Goal: Use online tool/utility

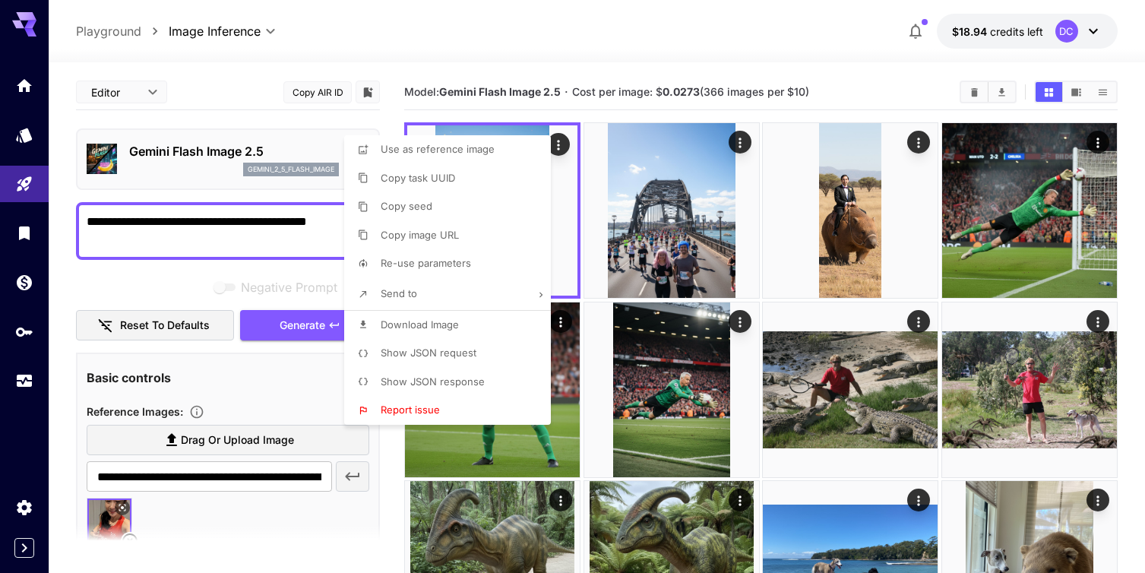
scroll to position [125, 0]
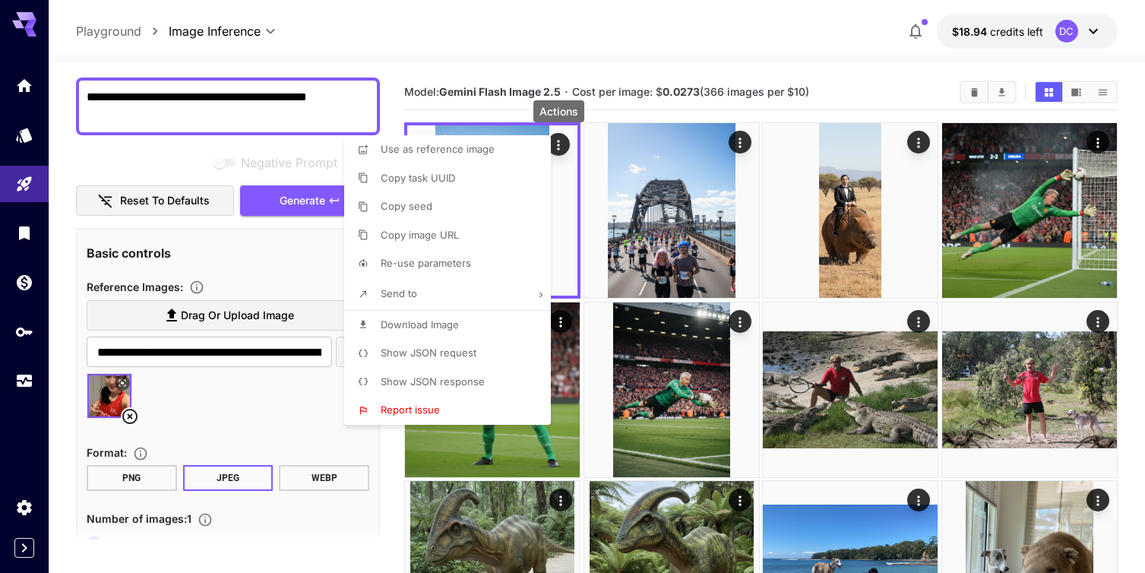
click at [479, 24] on div at bounding box center [572, 286] width 1145 height 573
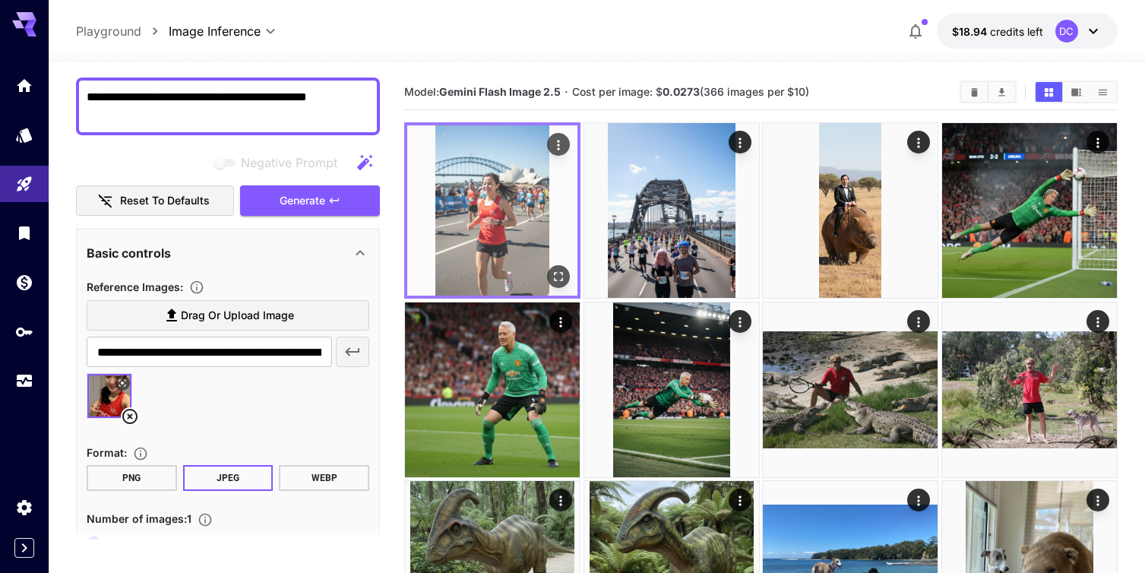
click at [493, 237] on img at bounding box center [492, 210] width 170 height 170
click at [554, 277] on icon "Open in fullscreen" at bounding box center [558, 276] width 15 height 15
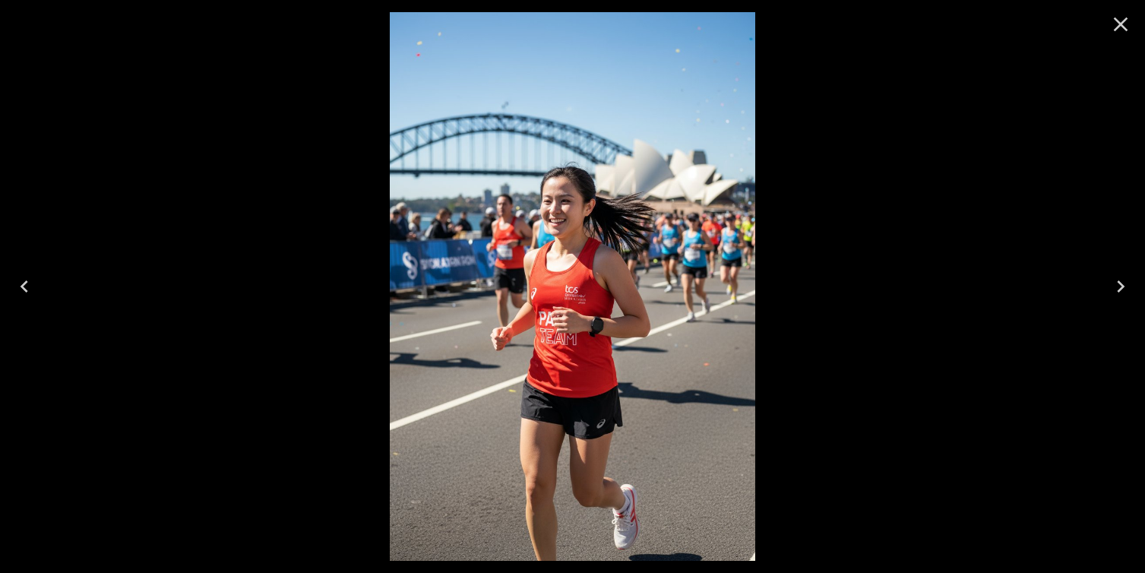
click at [1126, 21] on icon "Close" at bounding box center [1121, 24] width 24 height 24
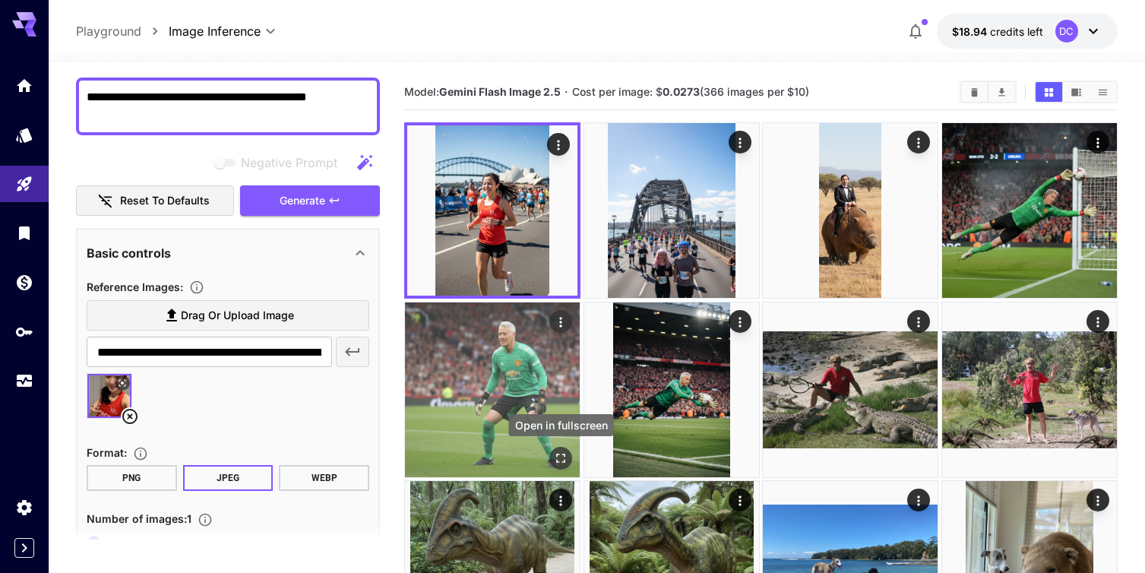
click at [555, 459] on icon "Open in fullscreen" at bounding box center [560, 458] width 15 height 15
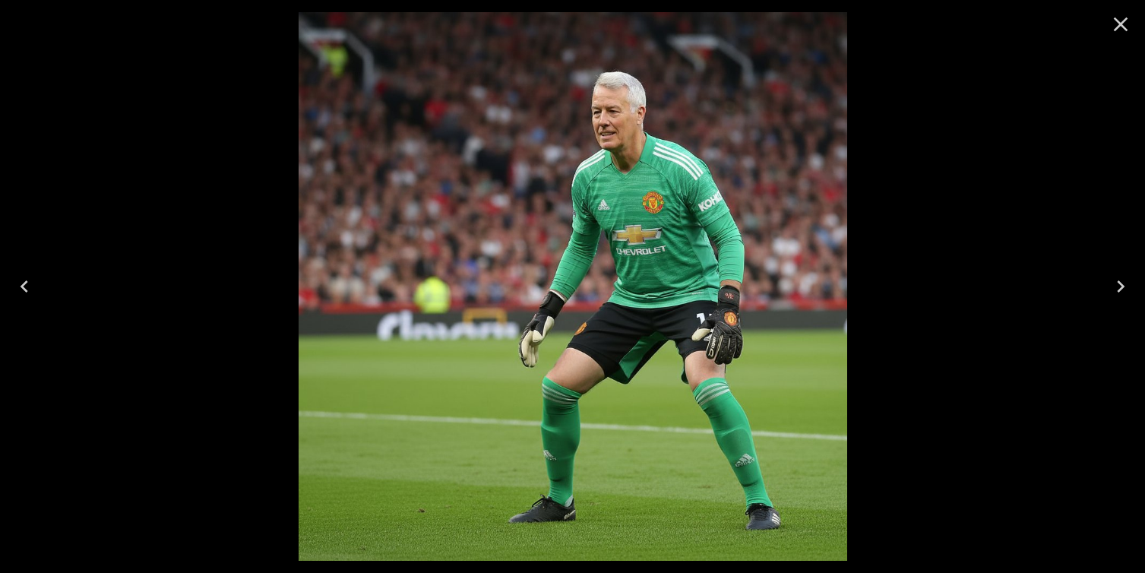
click at [1117, 20] on icon "Close" at bounding box center [1121, 24] width 14 height 14
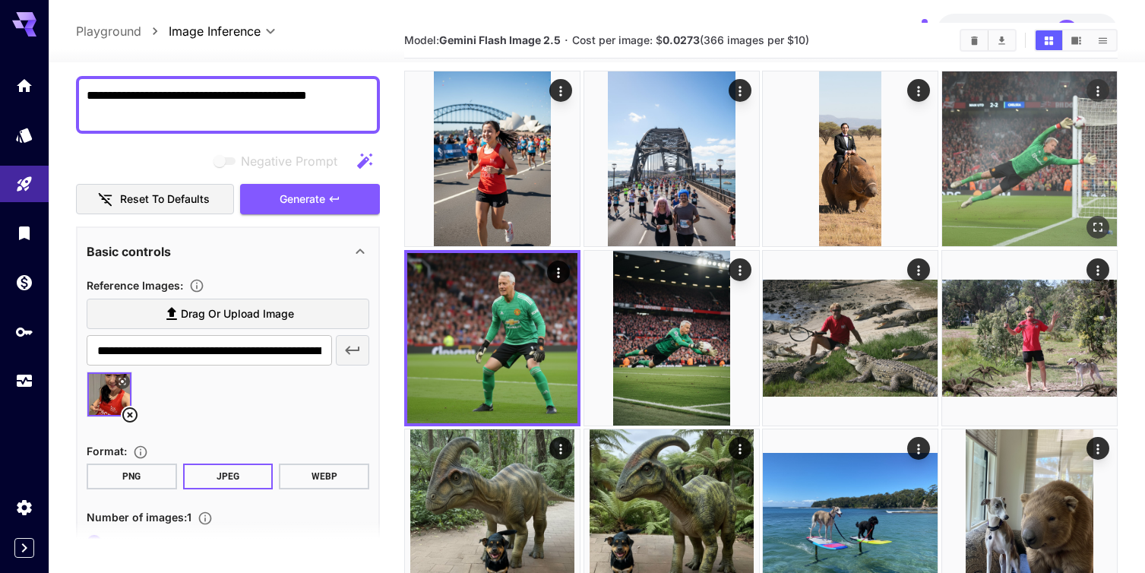
scroll to position [63, 0]
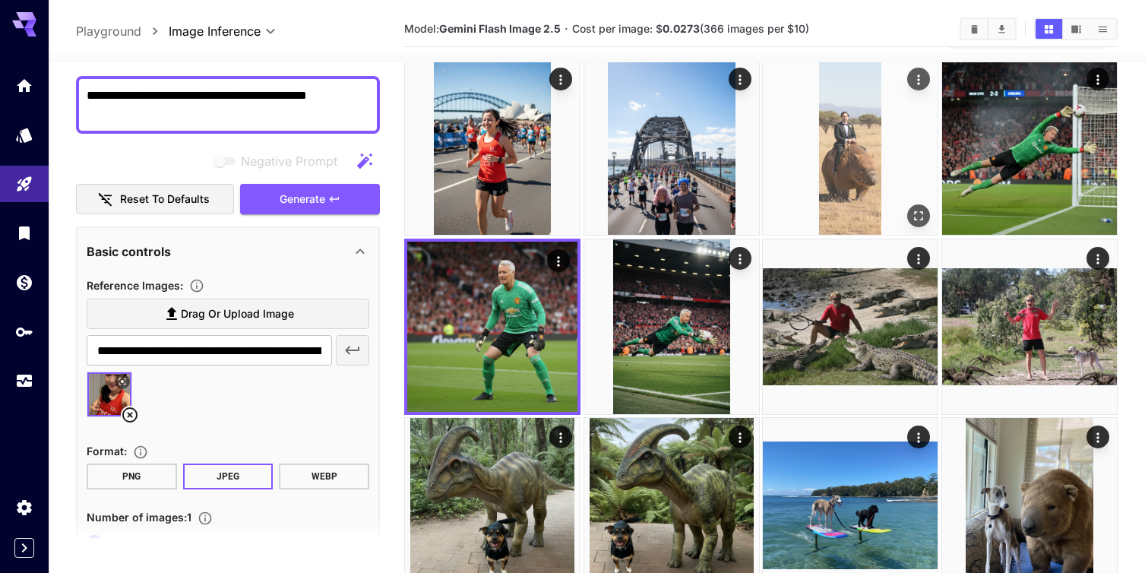
click at [919, 214] on icon "Open in fullscreen" at bounding box center [918, 215] width 15 height 15
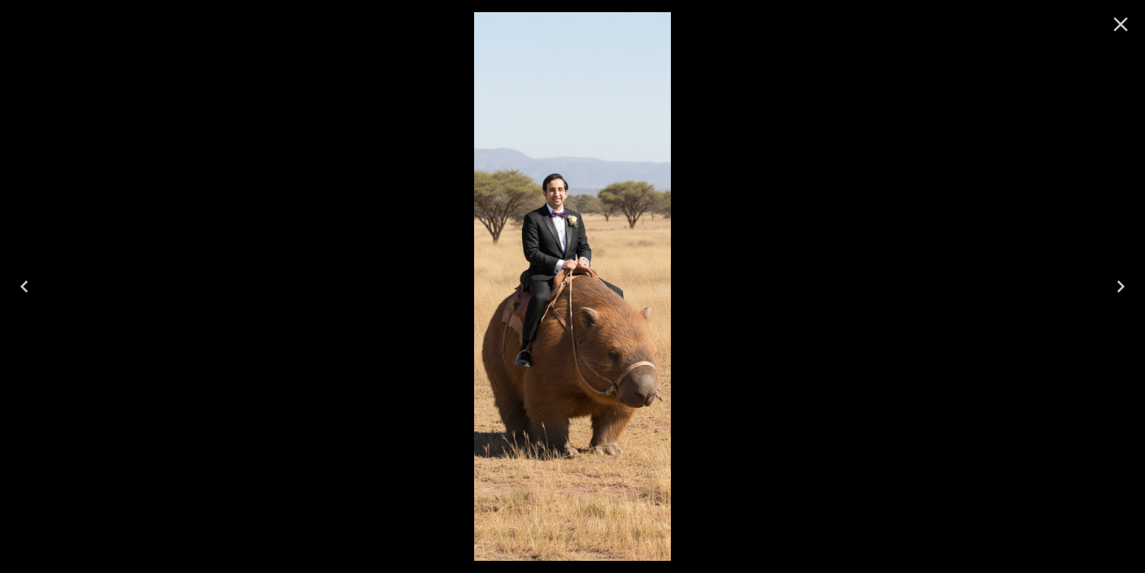
click at [1122, 24] on icon "Close" at bounding box center [1121, 24] width 14 height 14
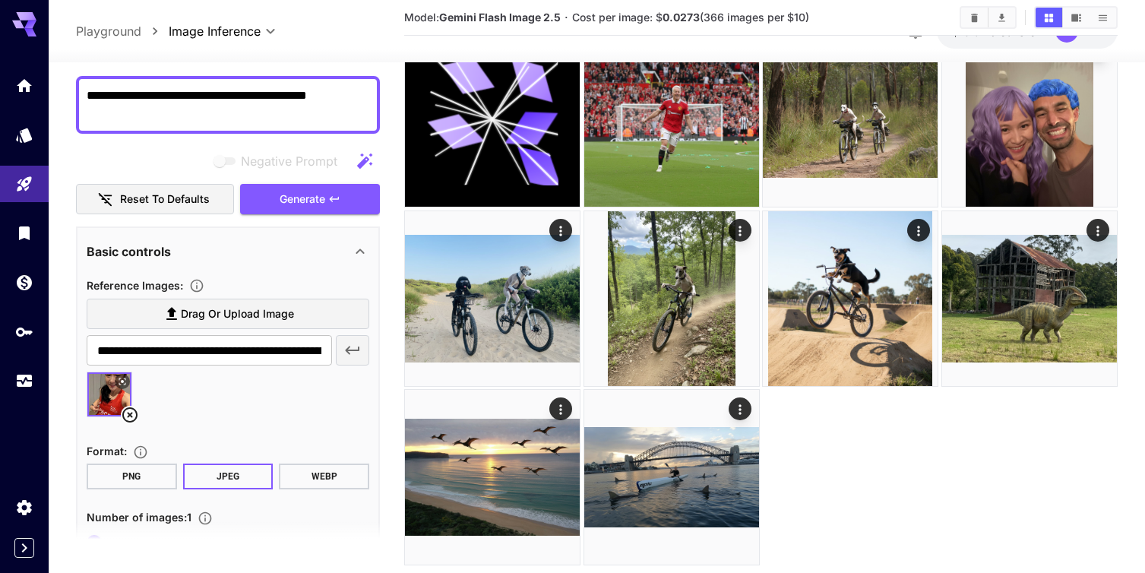
scroll to position [825, 0]
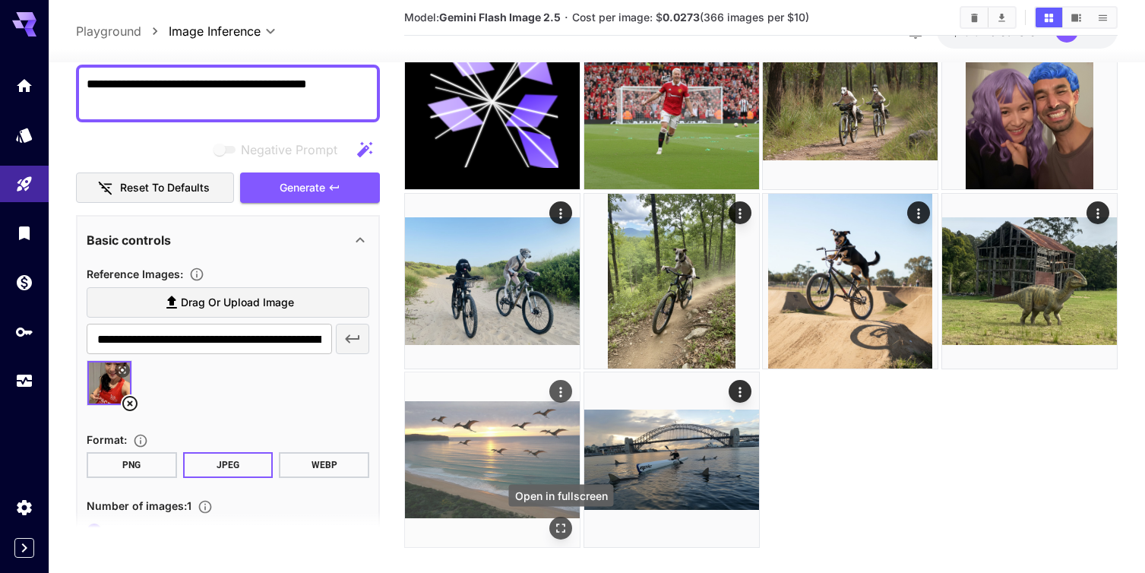
click at [562, 529] on icon "Open in fullscreen" at bounding box center [560, 528] width 15 height 15
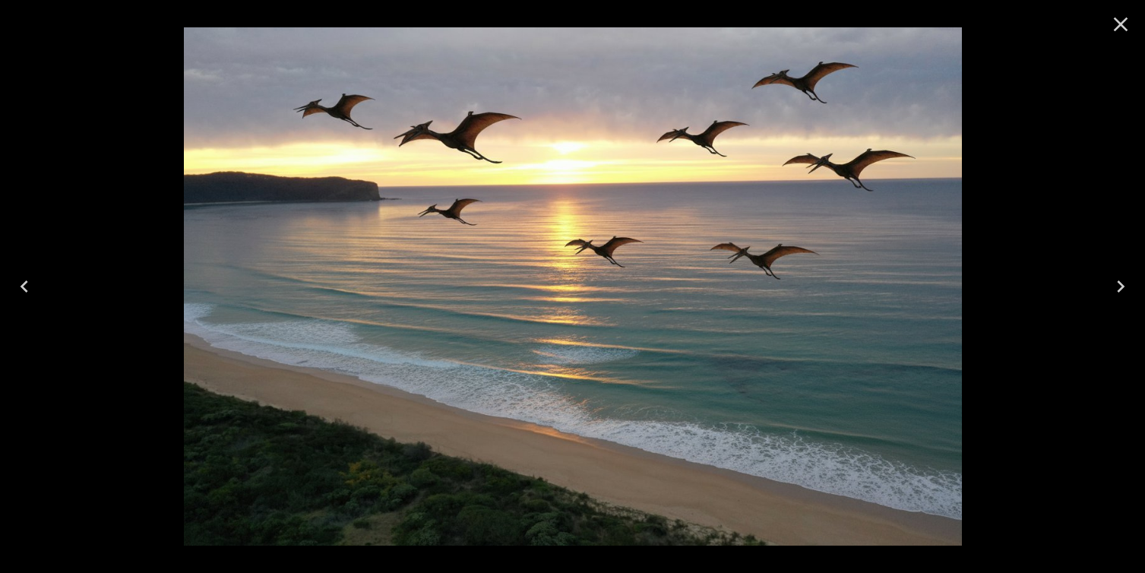
click at [1114, 25] on icon "Close" at bounding box center [1121, 24] width 24 height 24
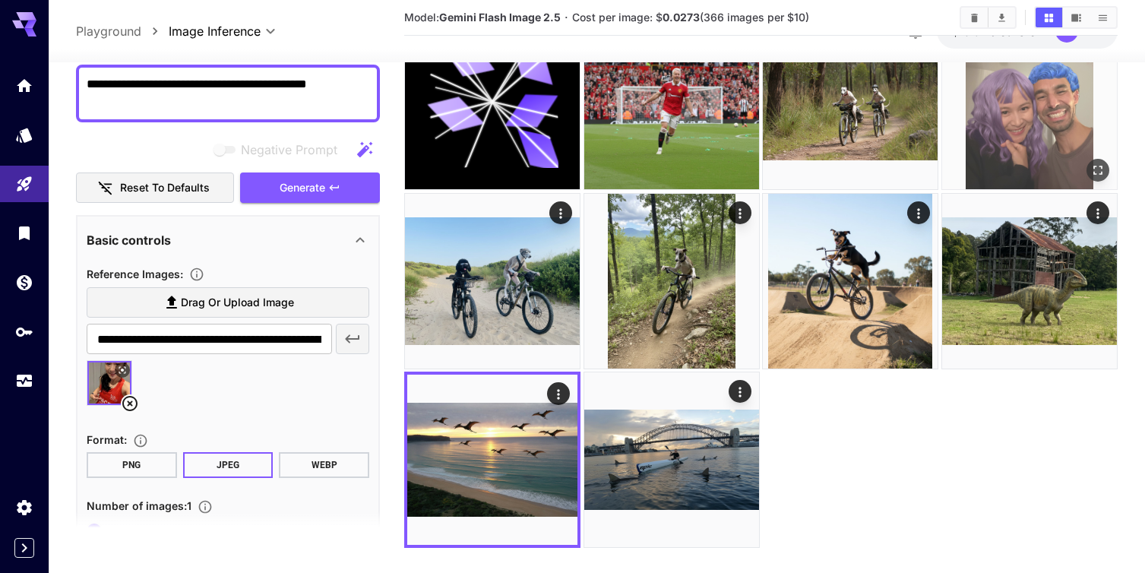
scroll to position [845, 0]
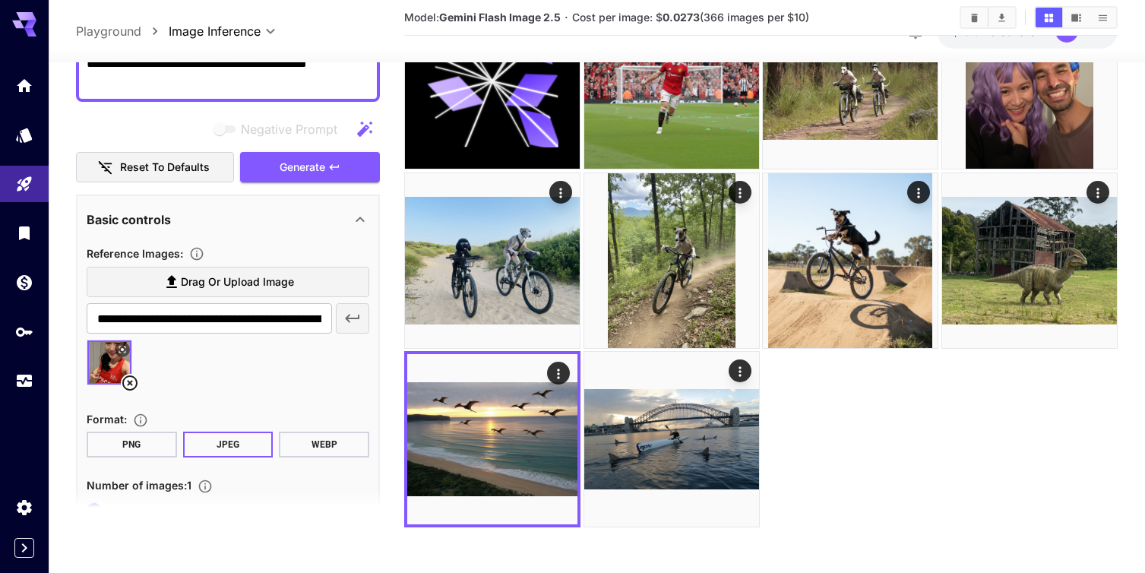
click at [128, 379] on icon at bounding box center [130, 383] width 18 height 18
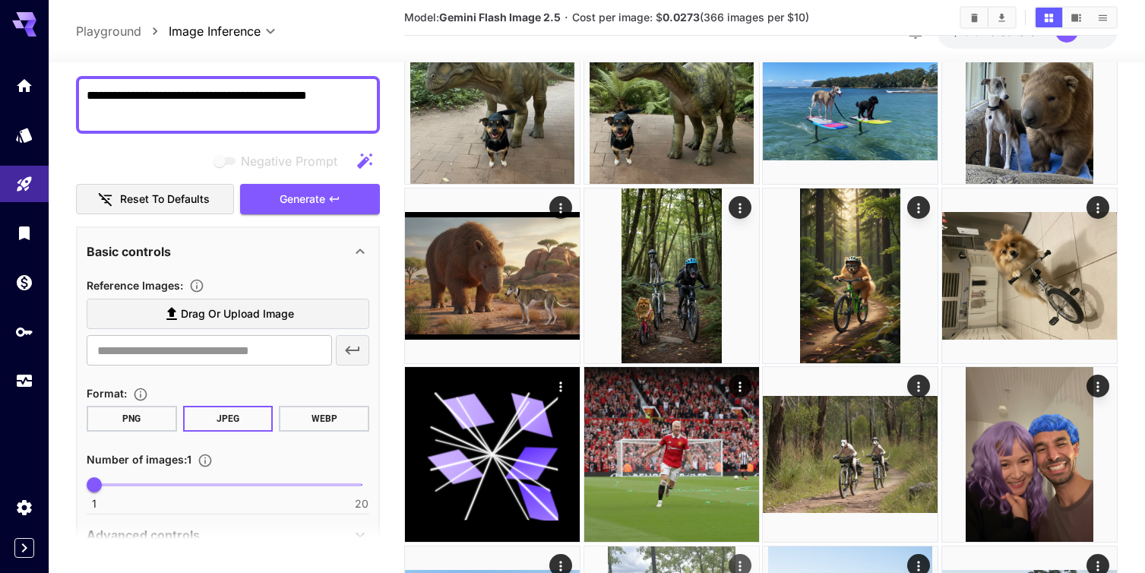
scroll to position [471, 0]
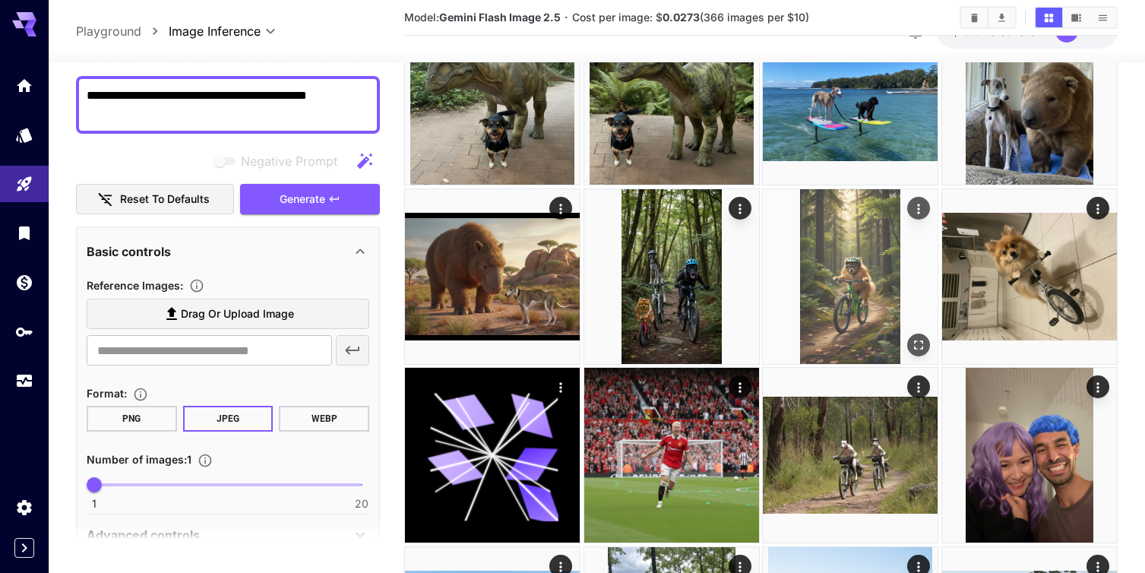
click at [846, 285] on img at bounding box center [850, 276] width 175 height 175
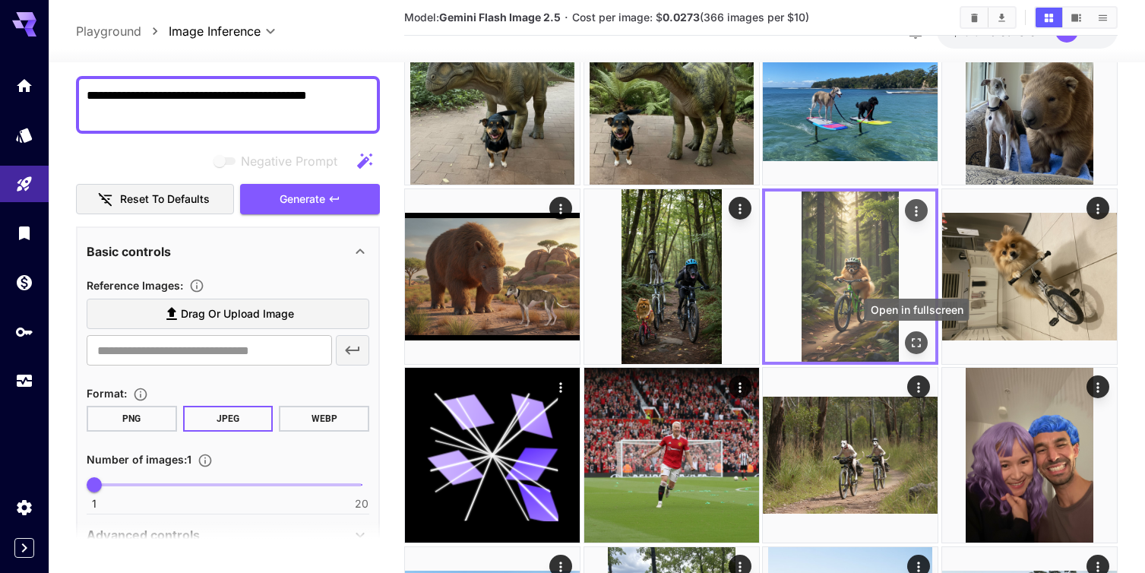
click at [914, 342] on icon "Open in fullscreen" at bounding box center [916, 342] width 15 height 15
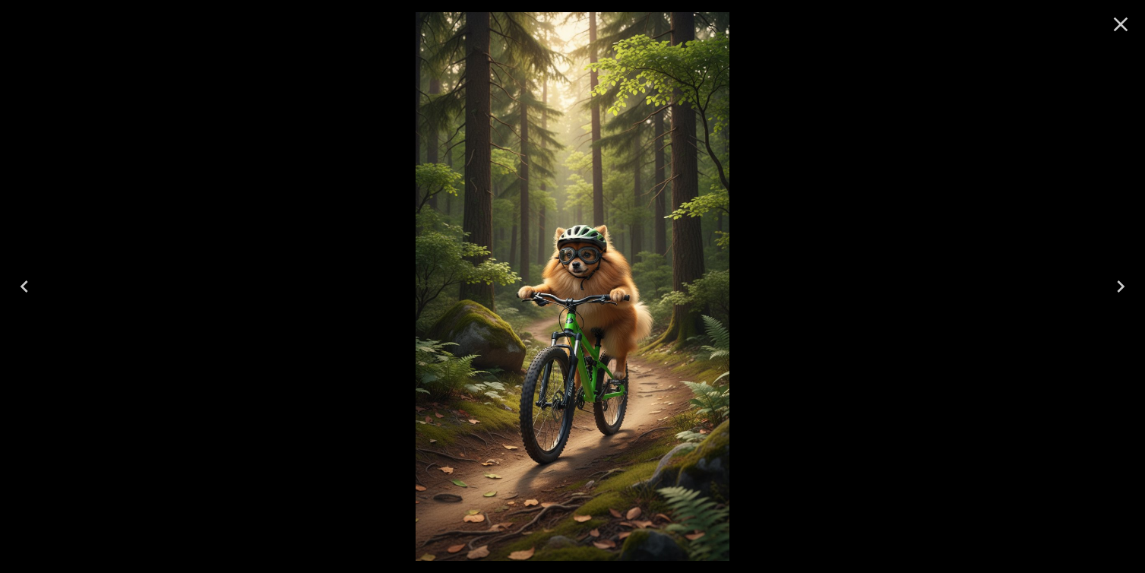
click at [1122, 20] on icon "Close" at bounding box center [1121, 24] width 24 height 24
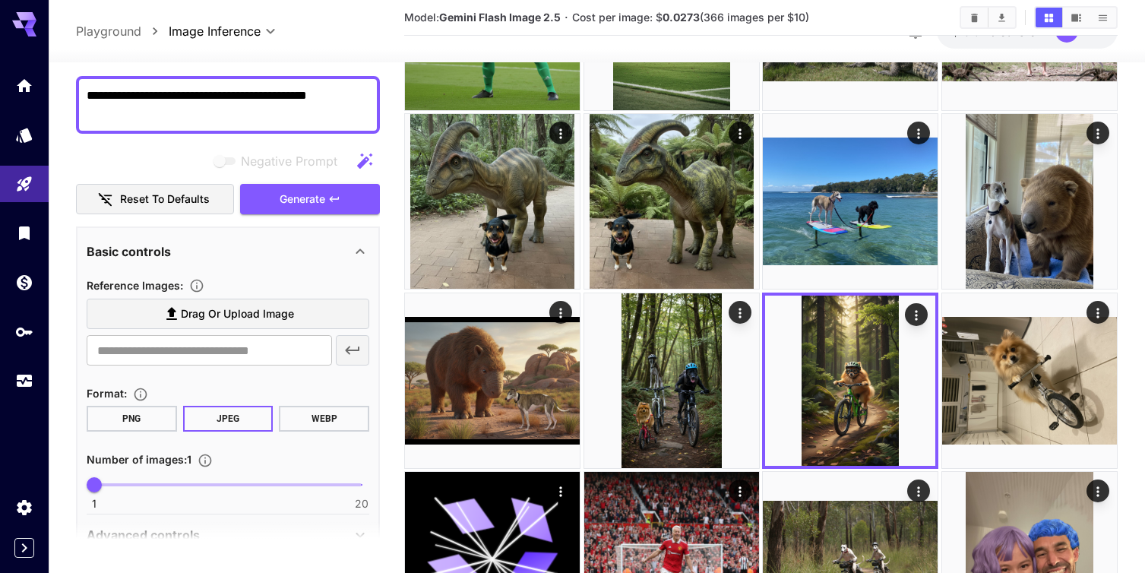
scroll to position [0, 0]
